Goal: Download file/media

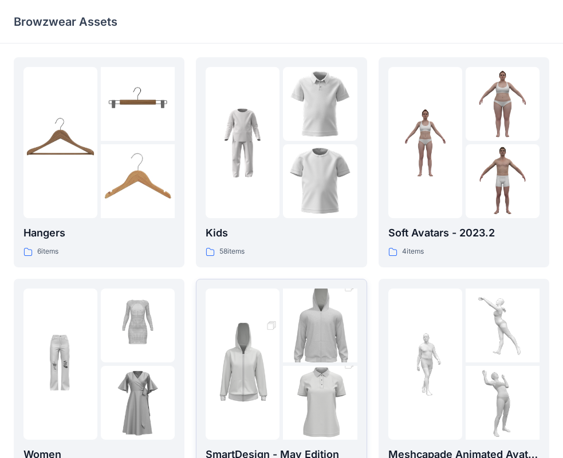
scroll to position [57, 0]
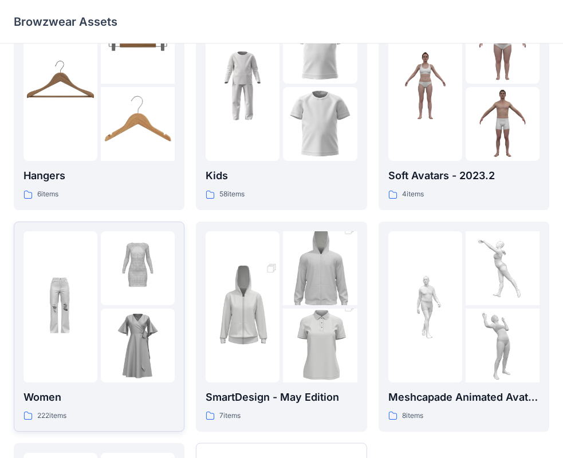
click at [131, 323] on img at bounding box center [138, 346] width 74 height 74
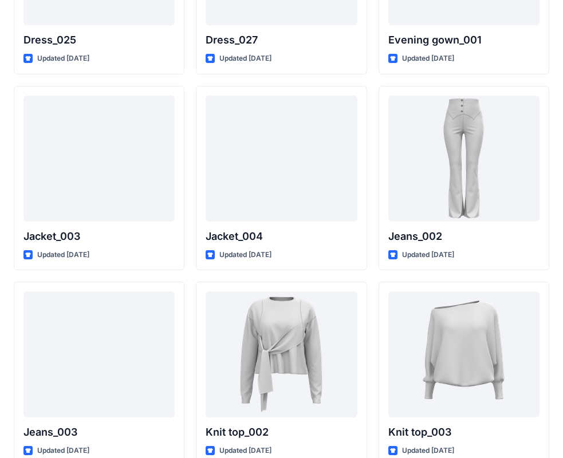
scroll to position [2703, 0]
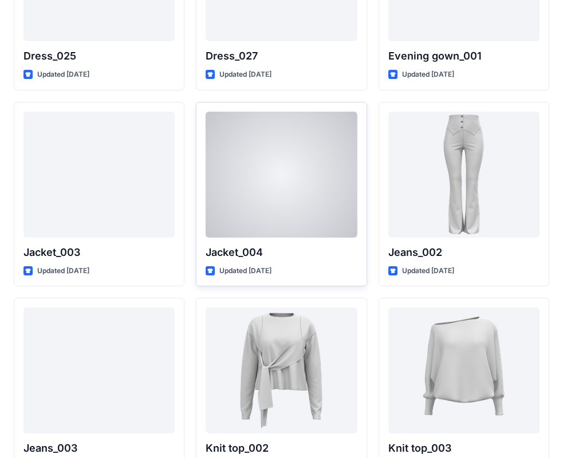
click at [295, 206] on div at bounding box center [281, 175] width 151 height 126
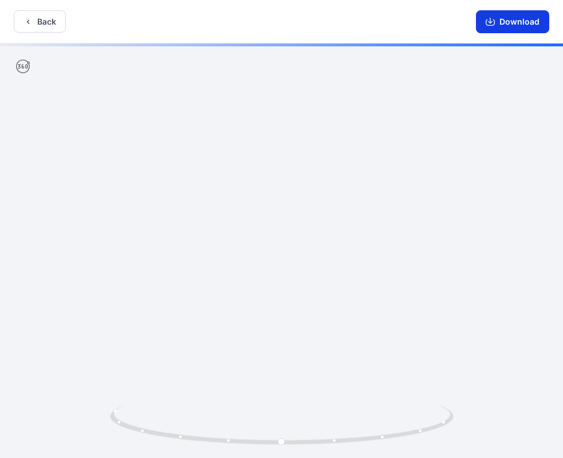
click at [500, 28] on button "Download" at bounding box center [512, 21] width 73 height 23
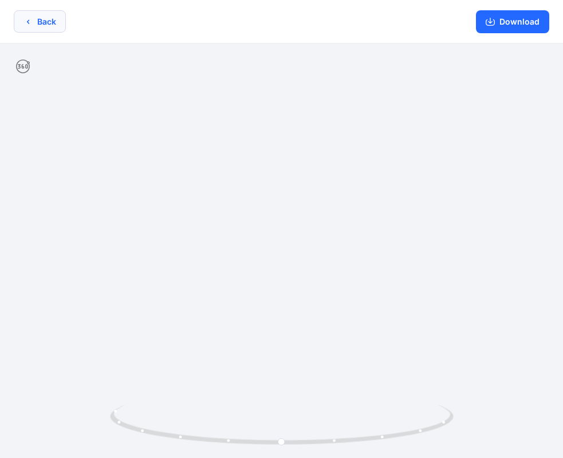
click at [28, 22] on icon "button" at bounding box center [27, 21] width 9 height 9
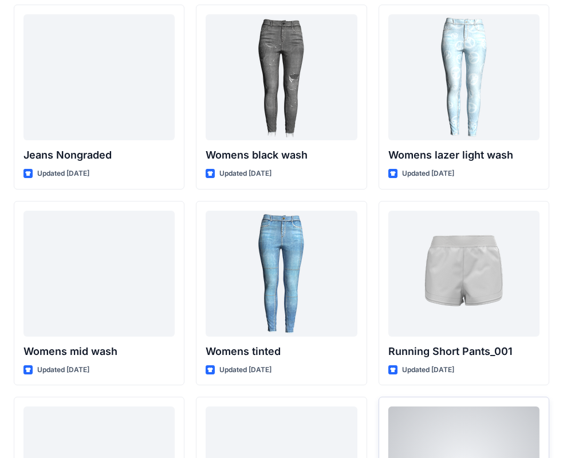
scroll to position [8284, 0]
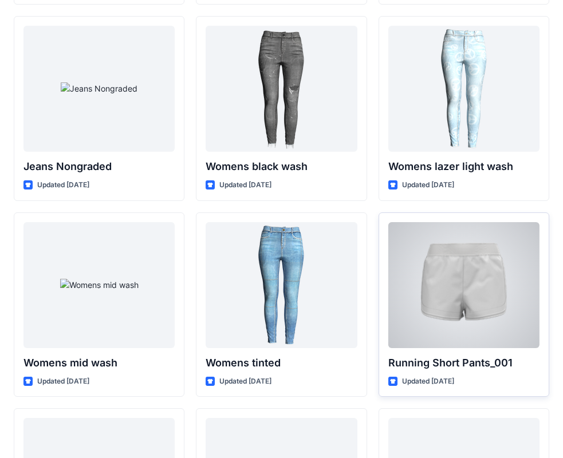
click at [438, 276] on div at bounding box center [463, 285] width 151 height 126
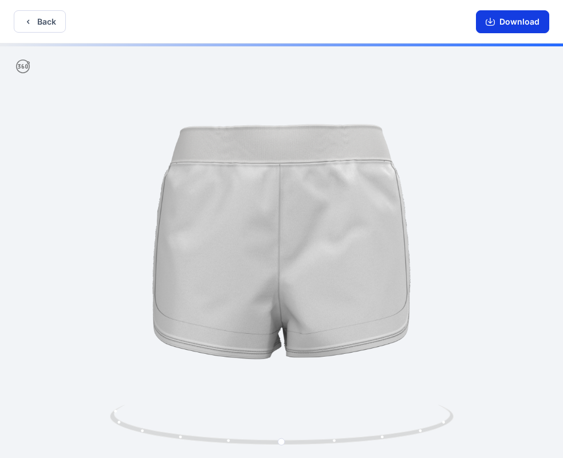
click at [499, 27] on button "Download" at bounding box center [512, 21] width 73 height 23
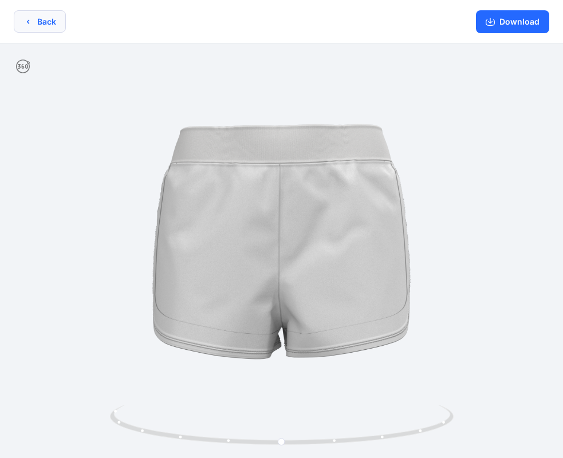
click at [44, 22] on button "Back" at bounding box center [40, 21] width 52 height 22
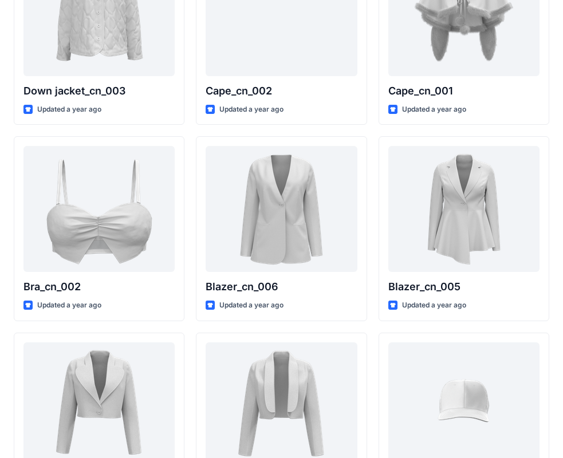
scroll to position [630, 0]
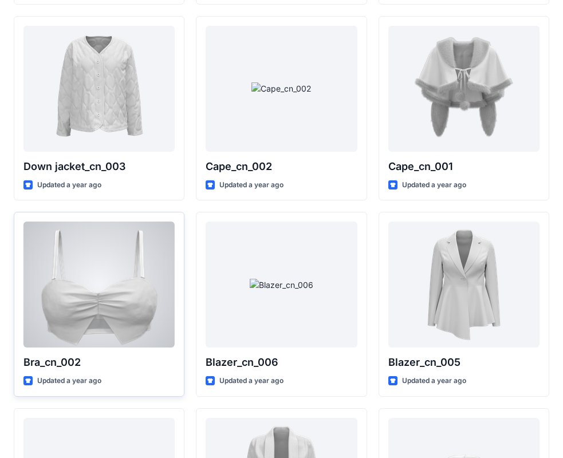
click at [158, 296] on div at bounding box center [98, 285] width 151 height 126
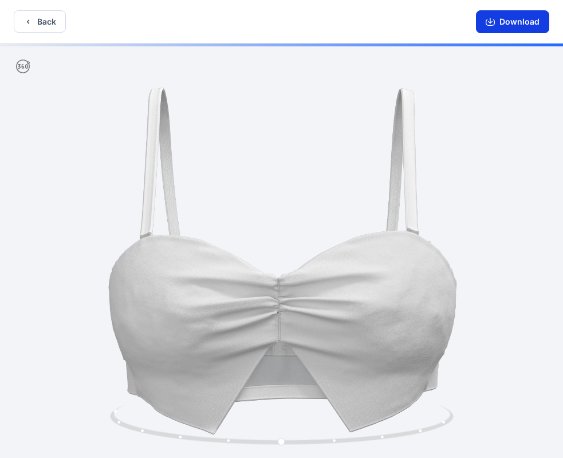
click at [512, 22] on button "Download" at bounding box center [512, 21] width 73 height 23
